Goal: Task Accomplishment & Management: Manage account settings

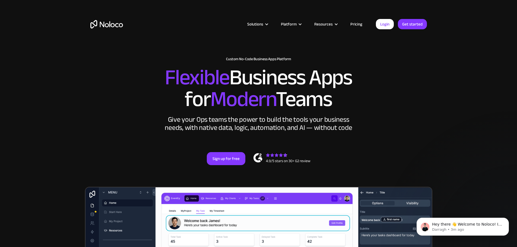
click at [387, 18] on div "Solutions Use Cases Business Types Project Management Keep track of customers, …" at bounding box center [258, 24] width 347 height 21
click at [386, 23] on link "Login" at bounding box center [385, 24] width 18 height 10
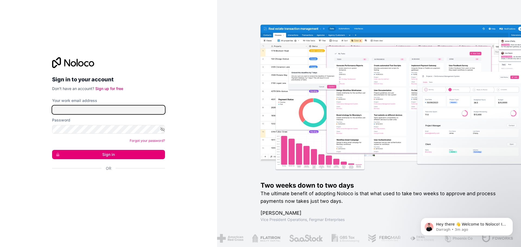
click at [100, 112] on input "Your work email address" at bounding box center [108, 110] width 113 height 9
type input "tvillalba@wafla.org"
click at [162, 128] on icon "button" at bounding box center [163, 129] width 4 height 2
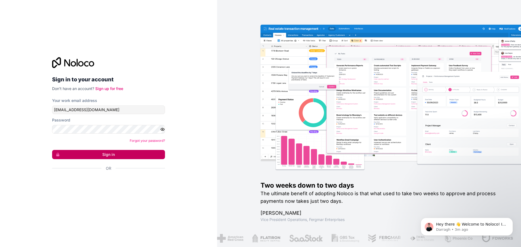
click at [140, 152] on button "Sign in" at bounding box center [108, 154] width 113 height 9
